Goal: Information Seeking & Learning: Find specific fact

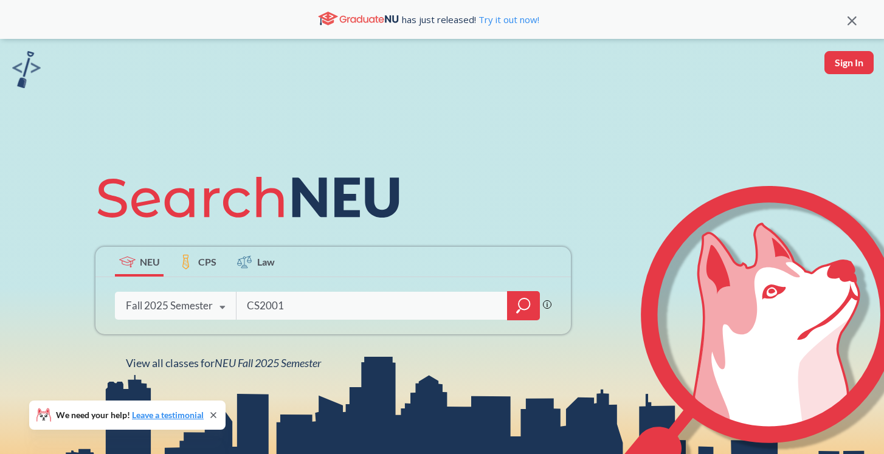
type input "CS2001"
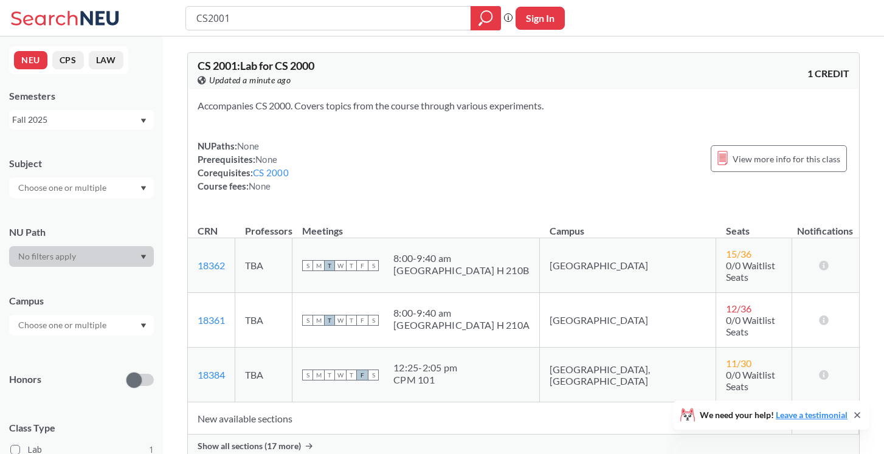
click at [280, 434] on div "Show all sections (17 more)" at bounding box center [523, 445] width 671 height 23
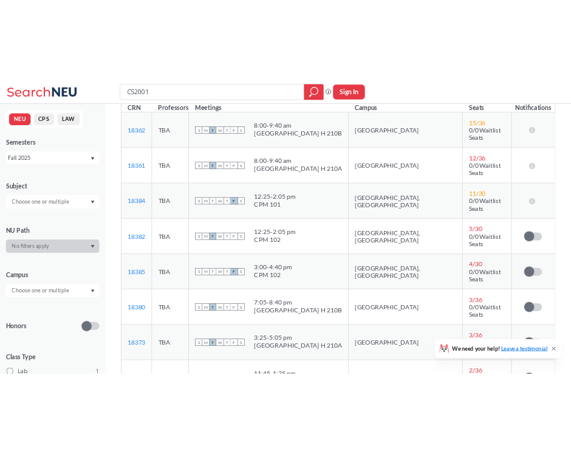
scroll to position [86, 0]
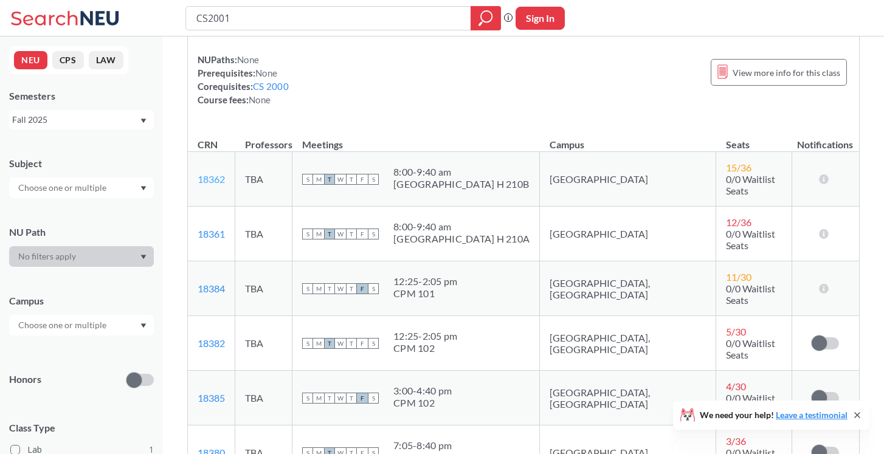
click at [215, 174] on link "18362" at bounding box center [210, 179] width 27 height 12
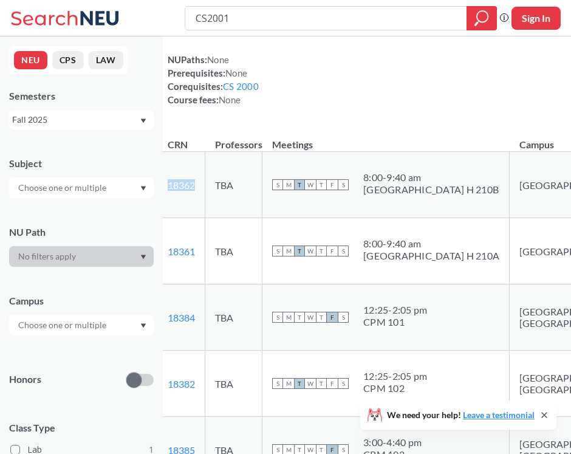
drag, startPoint x: 210, startPoint y: 191, endPoint x: 179, endPoint y: 186, distance: 30.9
click at [179, 186] on td "18362 View this section on Banner." at bounding box center [181, 185] width 47 height 66
copy link "18362"
drag, startPoint x: 178, startPoint y: 253, endPoint x: 208, endPoint y: 256, distance: 29.9
click at [205, 256] on td "18361 View this section on Banner." at bounding box center [181, 251] width 47 height 66
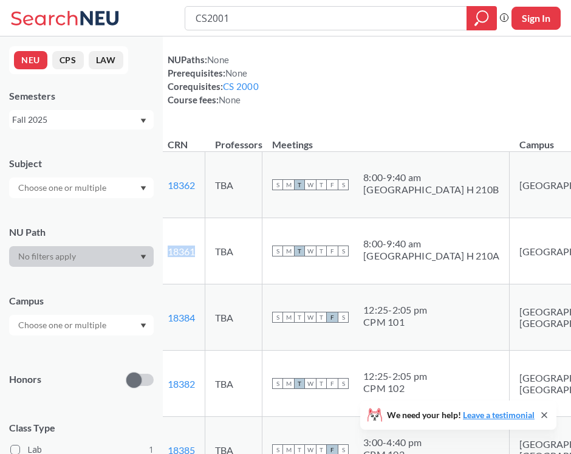
copy link "18361"
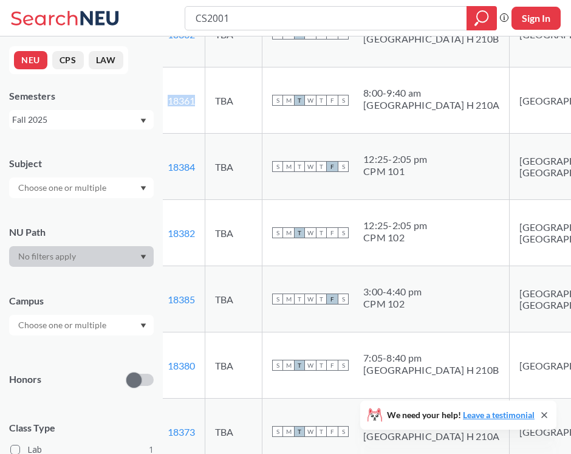
scroll to position [276, 0]
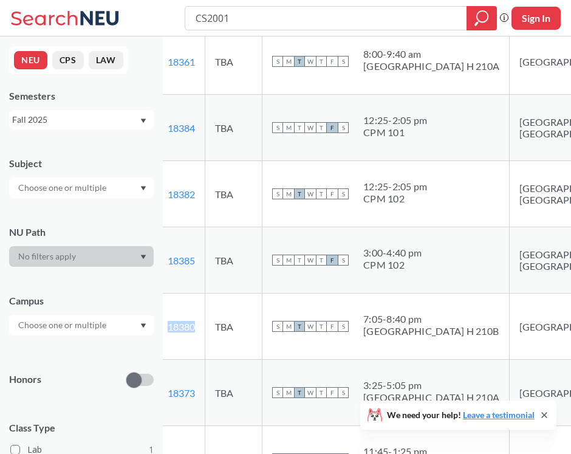
drag, startPoint x: 215, startPoint y: 331, endPoint x: 180, endPoint y: 331, distance: 34.6
click at [180, 331] on td "18380 View this section on Banner." at bounding box center [181, 327] width 47 height 66
copy link "18380"
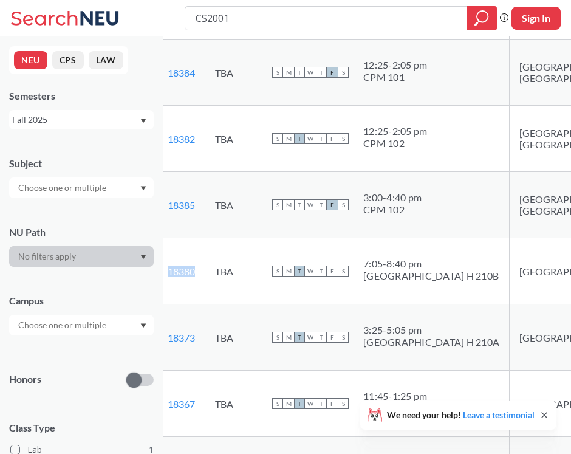
scroll to position [332, 0]
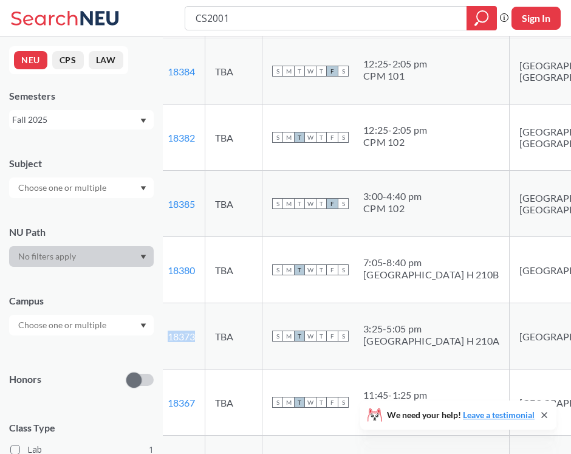
drag, startPoint x: 211, startPoint y: 339, endPoint x: 176, endPoint y: 337, distance: 35.9
click at [176, 337] on td "18373 View this section on Banner." at bounding box center [181, 336] width 47 height 66
copy link "18373"
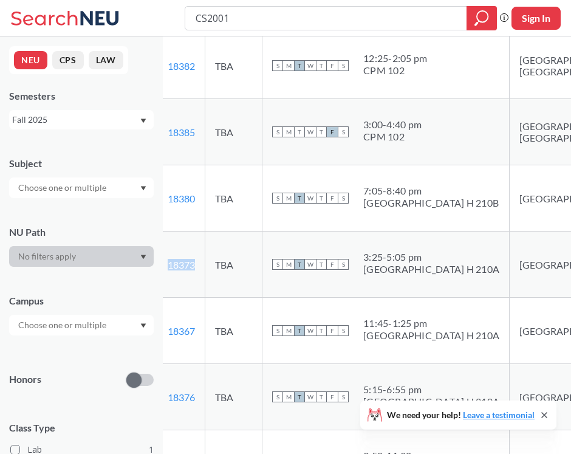
scroll to position [405, 0]
drag, startPoint x: 210, startPoint y: 328, endPoint x: 177, endPoint y: 326, distance: 32.9
click at [177, 326] on td "18367 View this section on Banner." at bounding box center [181, 330] width 47 height 66
copy link "18367"
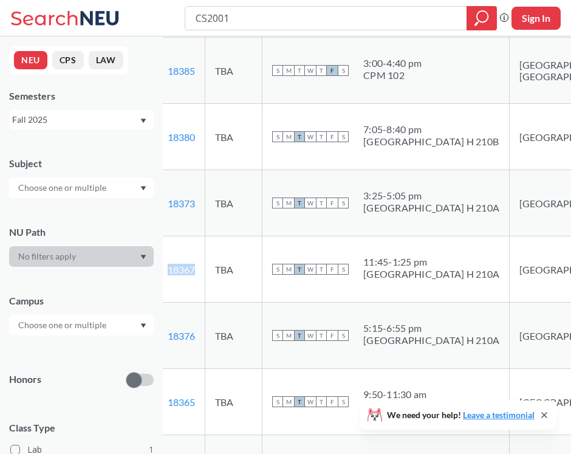
scroll to position [472, 0]
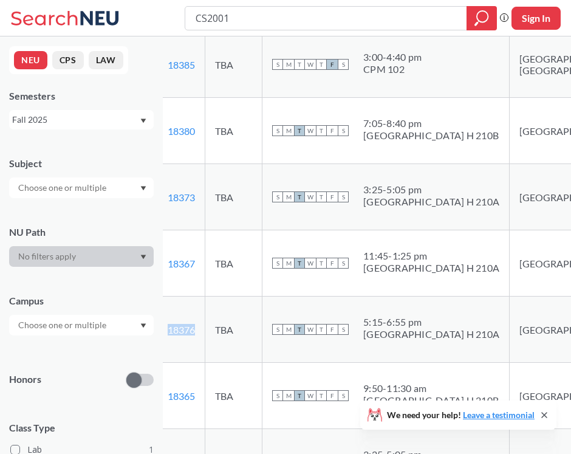
drag, startPoint x: 208, startPoint y: 333, endPoint x: 179, endPoint y: 334, distance: 29.8
click at [179, 334] on td "18376 View this section on Banner." at bounding box center [181, 330] width 47 height 66
copy link "18376"
click at [317, 294] on td "S M T W T F S 11:45 - 1:25 pm [GEOGRAPHIC_DATA]" at bounding box center [386, 263] width 247 height 66
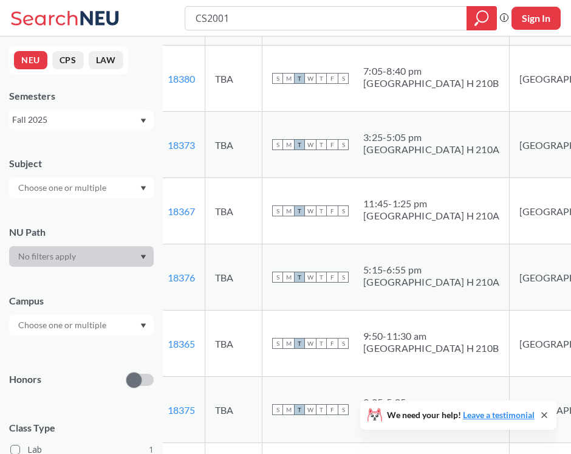
scroll to position [524, 0]
drag, startPoint x: 210, startPoint y: 343, endPoint x: 181, endPoint y: 343, distance: 29.2
click at [181, 343] on td "18365 View this section on Banner." at bounding box center [181, 343] width 47 height 66
copy link "18365"
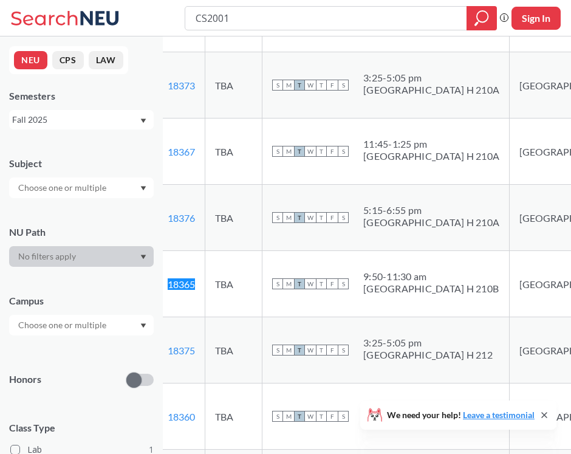
scroll to position [603, 0]
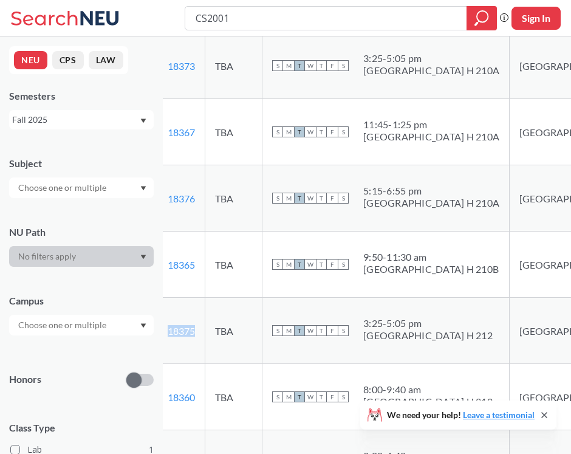
drag, startPoint x: 210, startPoint y: 329, endPoint x: 177, endPoint y: 330, distance: 32.2
click at [177, 330] on td "18375 View this section on Banner." at bounding box center [181, 331] width 47 height 66
copy link "18375"
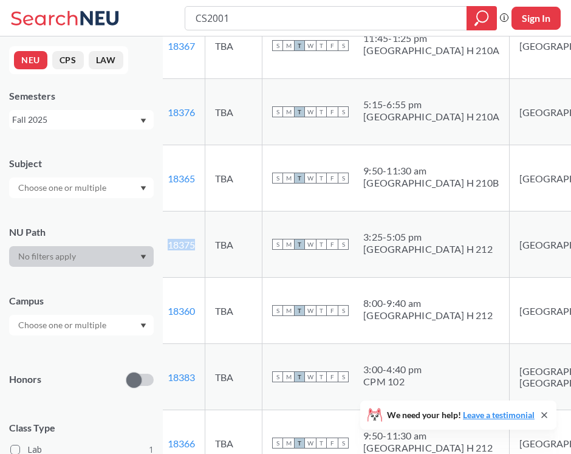
scroll to position [692, 0]
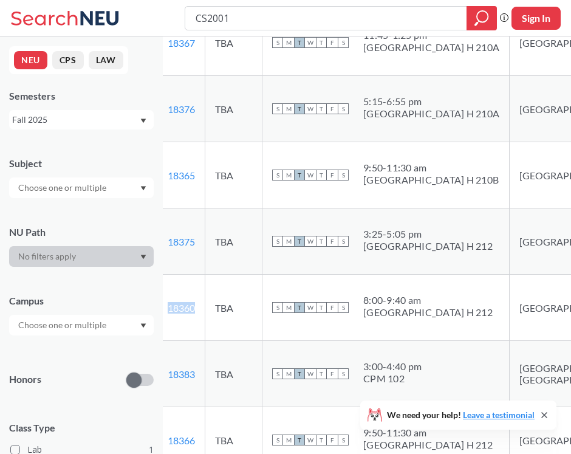
drag, startPoint x: 212, startPoint y: 310, endPoint x: 173, endPoint y: 306, distance: 39.7
click at [173, 306] on td "18360 View this section on Banner." at bounding box center [181, 308] width 47 height 66
copy link "18360"
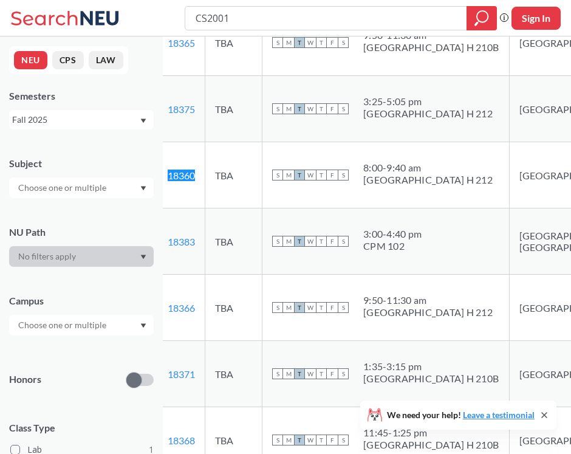
scroll to position [826, 0]
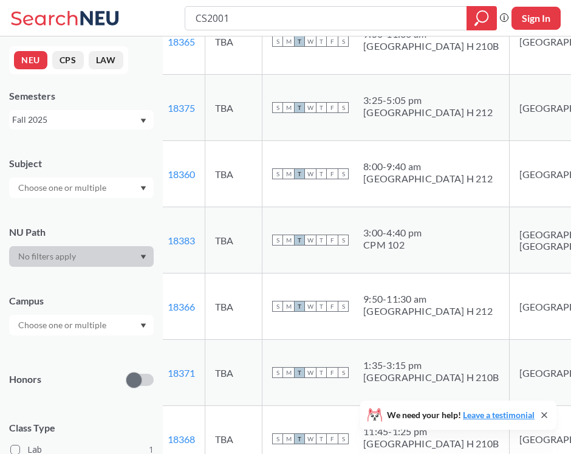
click at [205, 311] on td "18366 View this section on Banner." at bounding box center [181, 306] width 47 height 66
drag, startPoint x: 211, startPoint y: 305, endPoint x: 173, endPoint y: 308, distance: 38.4
click at [173, 308] on td "18366 View this section on Banner." at bounding box center [181, 306] width 47 height 66
copy link "18366"
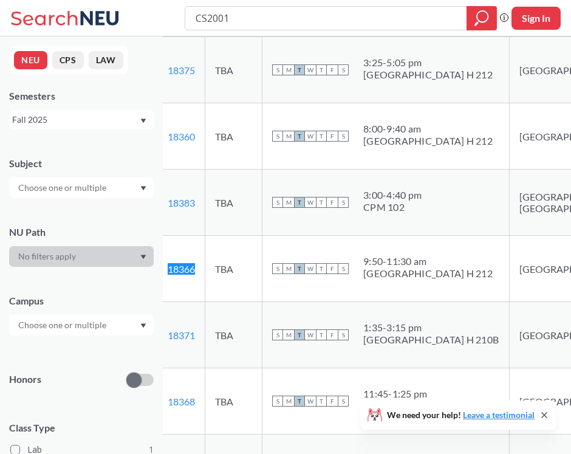
scroll to position [864, 0]
click at [205, 335] on td "18371 View this section on Banner." at bounding box center [181, 334] width 47 height 66
drag, startPoint x: 213, startPoint y: 334, endPoint x: 180, endPoint y: 335, distance: 32.8
click at [179, 335] on td "18371 View this section on Banner." at bounding box center [181, 334] width 47 height 66
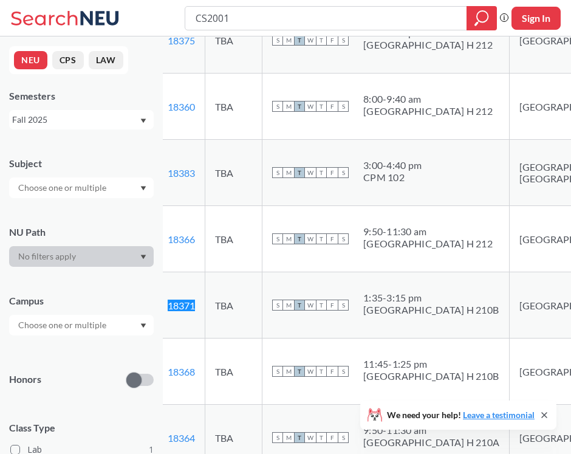
scroll to position [909, 0]
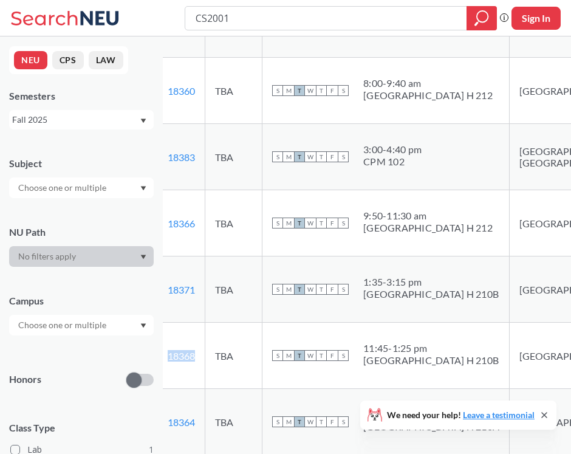
drag, startPoint x: 212, startPoint y: 354, endPoint x: 179, endPoint y: 357, distance: 32.9
click at [179, 357] on td "18368 View this section on Banner." at bounding box center [181, 356] width 47 height 66
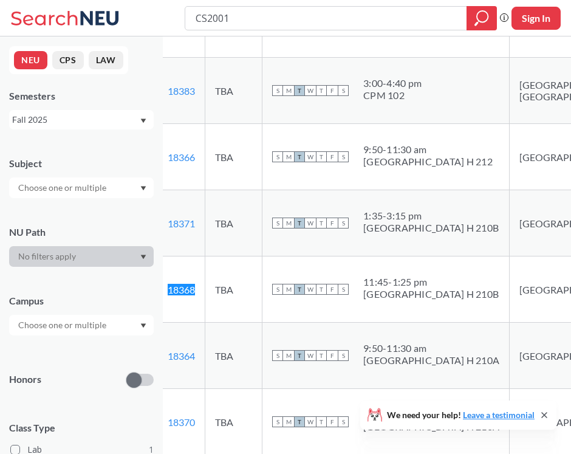
scroll to position [1011, 0]
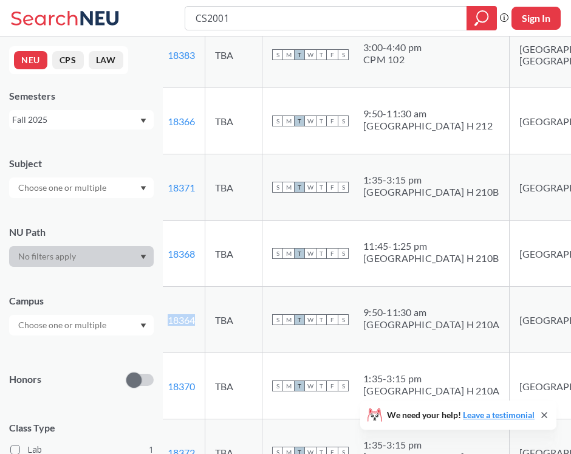
drag, startPoint x: 215, startPoint y: 322, endPoint x: 173, endPoint y: 322, distance: 41.9
click at [173, 322] on td "18364 View this section on Banner." at bounding box center [181, 320] width 47 height 66
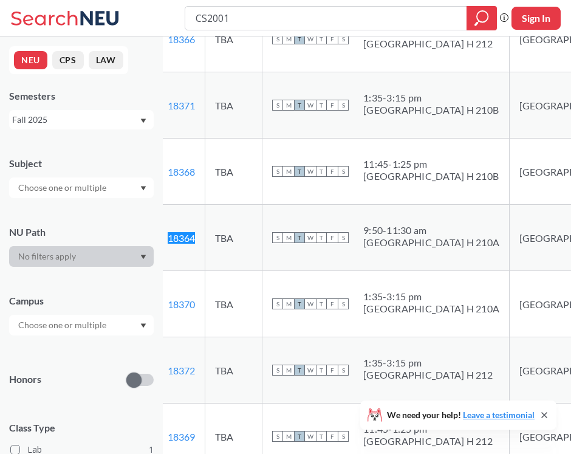
scroll to position [1094, 0]
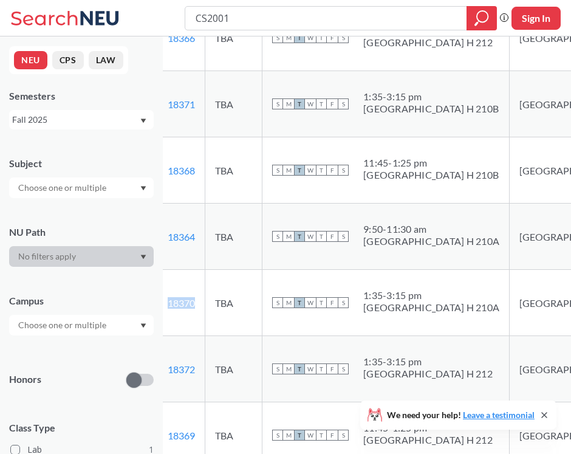
drag, startPoint x: 213, startPoint y: 303, endPoint x: 179, endPoint y: 306, distance: 34.2
click at [179, 306] on td "18370 View this section on Banner." at bounding box center [181, 303] width 47 height 66
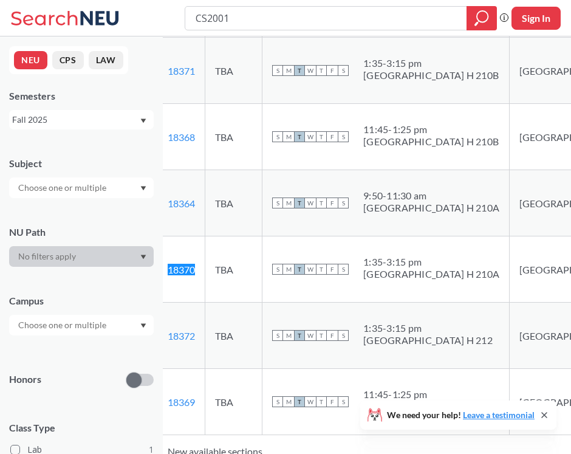
scroll to position [1133, 0]
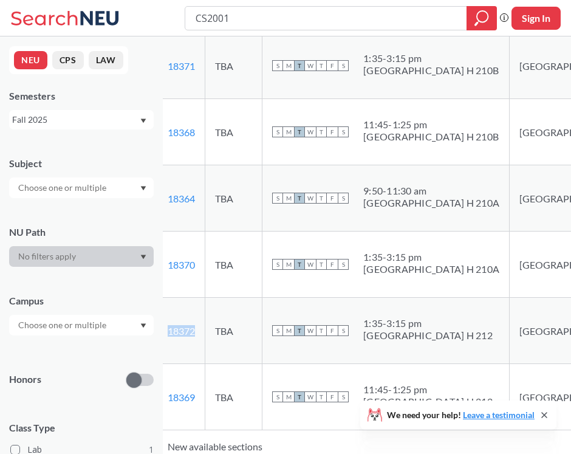
drag, startPoint x: 209, startPoint y: 344, endPoint x: 176, endPoint y: 329, distance: 35.9
click at [176, 329] on td "18372 View this section on Banner." at bounding box center [181, 331] width 47 height 66
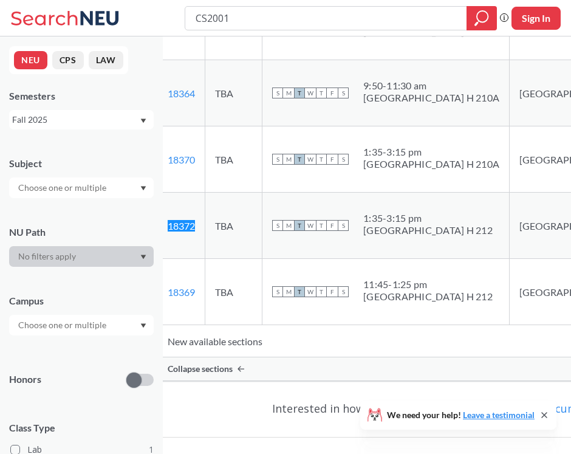
scroll to position [1240, 0]
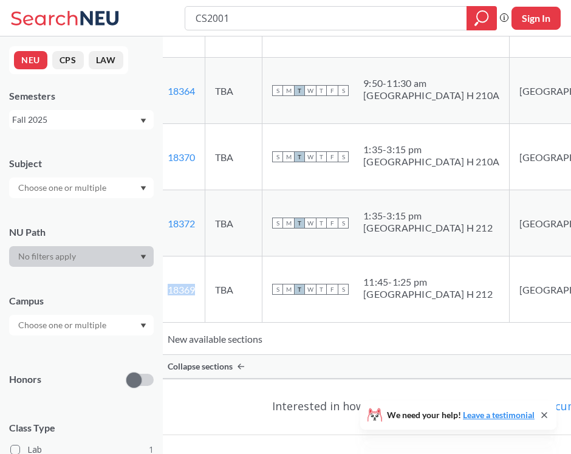
drag, startPoint x: 210, startPoint y: 287, endPoint x: 174, endPoint y: 288, distance: 36.5
click at [174, 288] on td "18369 View this section on Banner." at bounding box center [181, 289] width 47 height 66
